Goal: Task Accomplishment & Management: Manage account settings

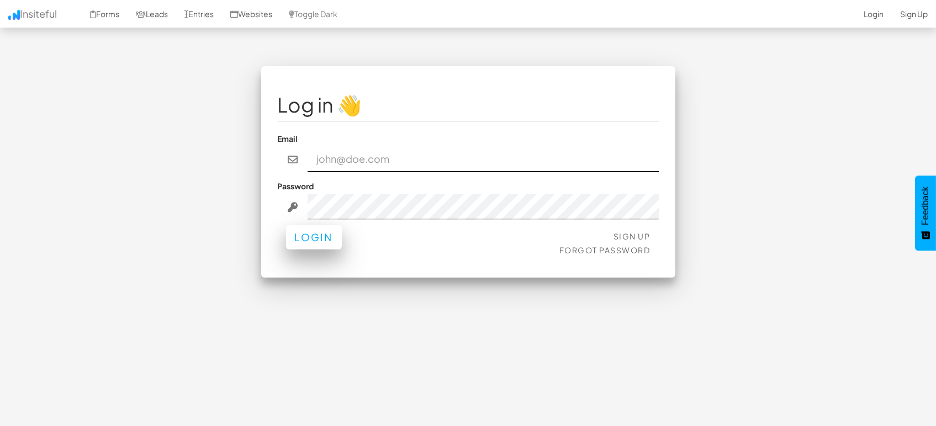
type input "marketing@mapsted.com"
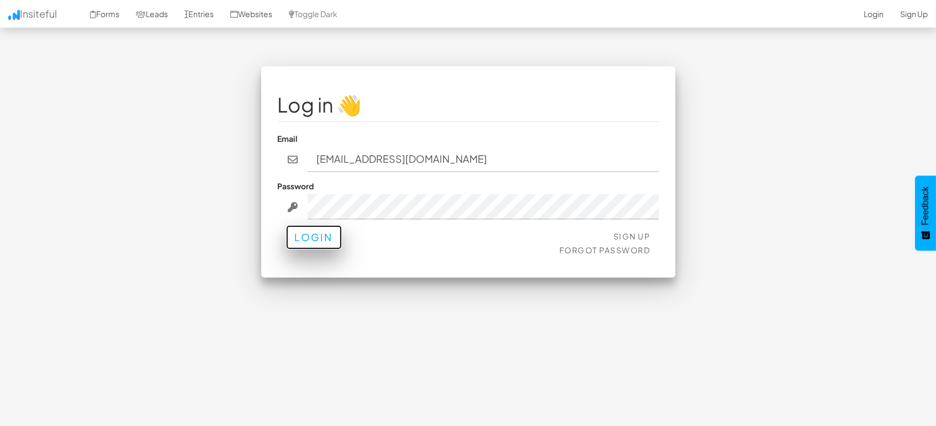
click at [300, 239] on button "Login" at bounding box center [314, 237] width 56 height 24
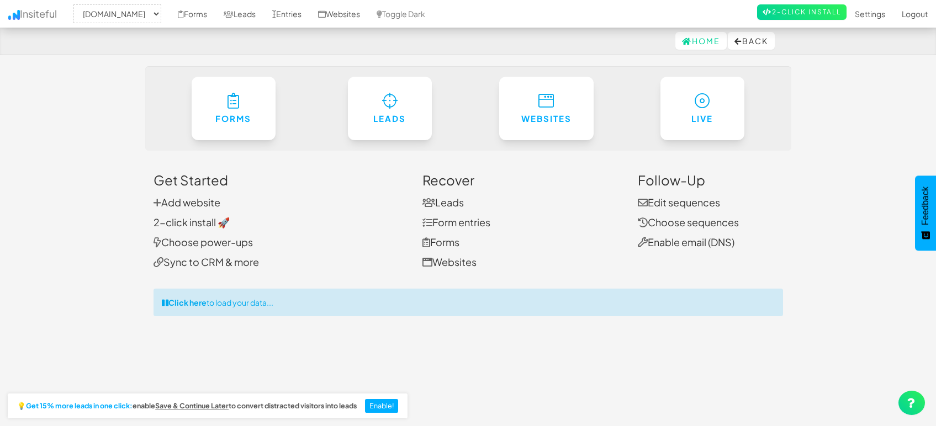
select select "1505"
click at [251, 13] on link "Leads" at bounding box center [239, 14] width 49 height 28
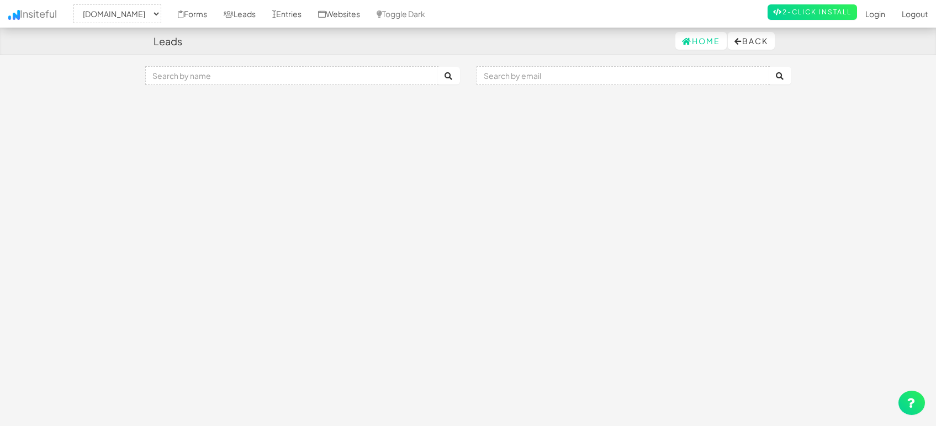
select select "1505"
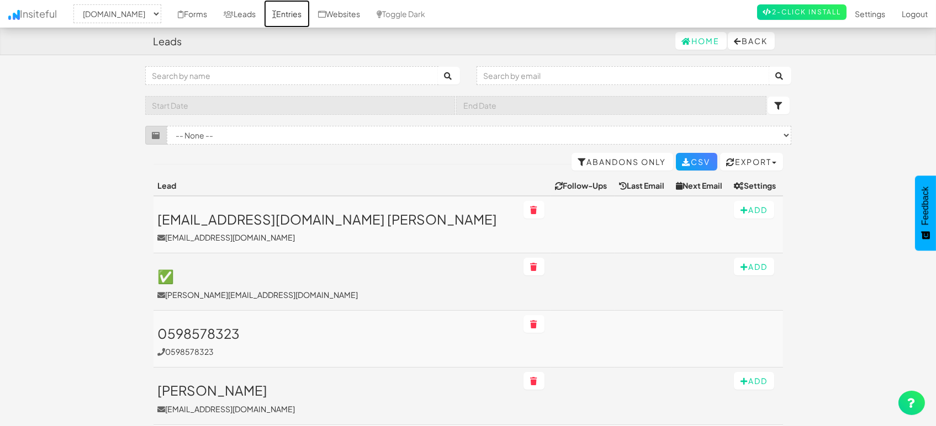
click at [293, 8] on link "Entries" at bounding box center [287, 14] width 46 height 28
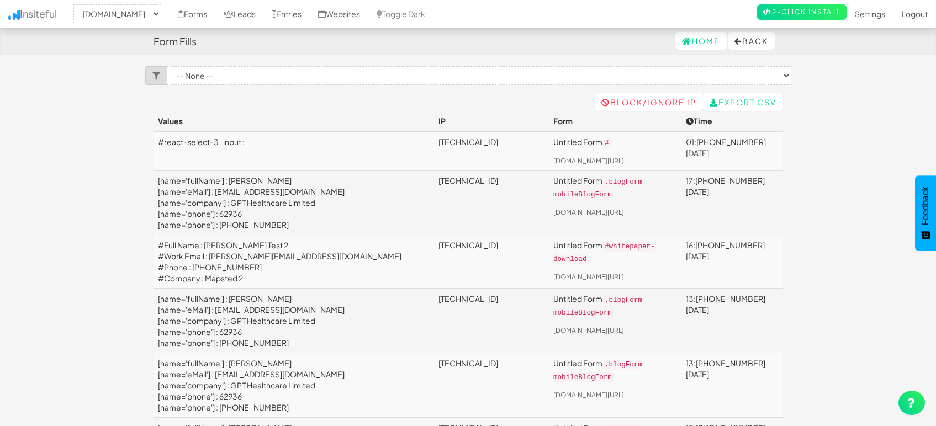
select select "1505"
